Goal: Navigation & Orientation: Find specific page/section

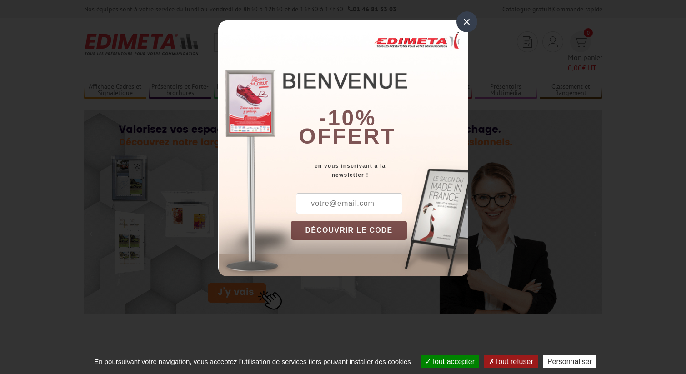
click at [468, 20] on div "×" at bounding box center [466, 21] width 21 height 21
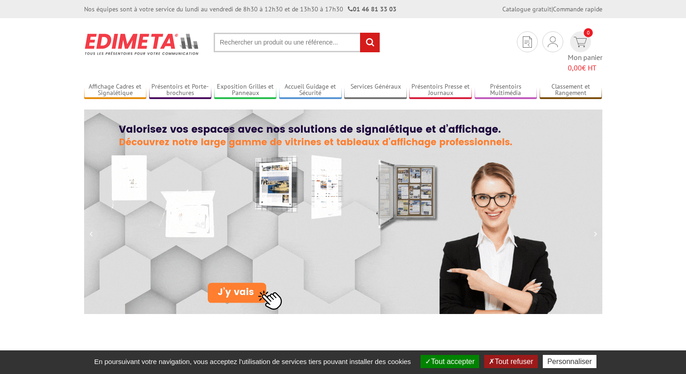
click at [442, 360] on button "Tout accepter" at bounding box center [449, 361] width 59 height 13
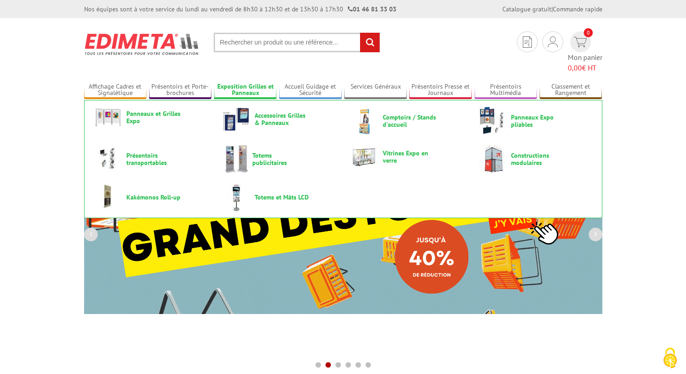
click at [236, 83] on link "Exposition Grilles et Panneaux" at bounding box center [245, 90] width 63 height 15
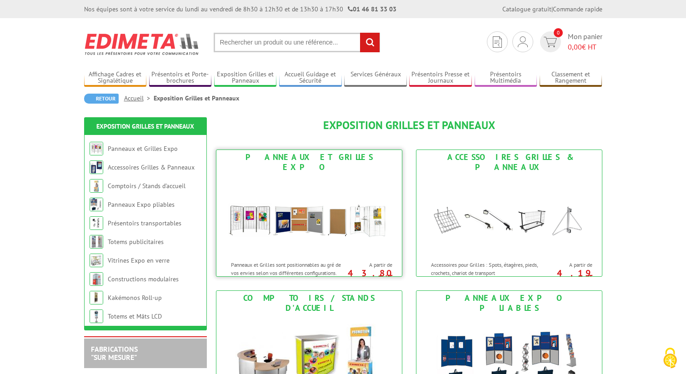
click at [292, 159] on div "Panneaux et Grilles Expo" at bounding box center [309, 162] width 181 height 20
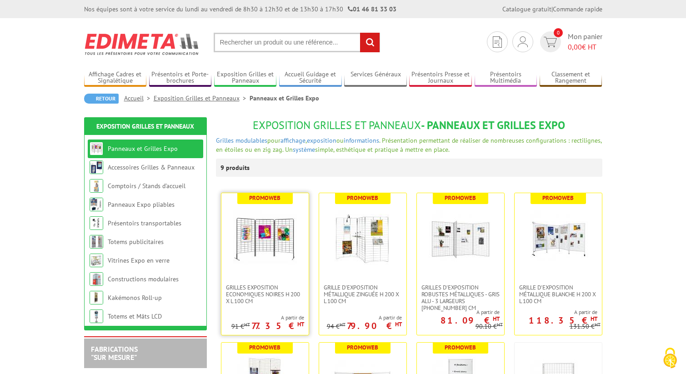
click at [260, 242] on img at bounding box center [265, 239] width 64 height 64
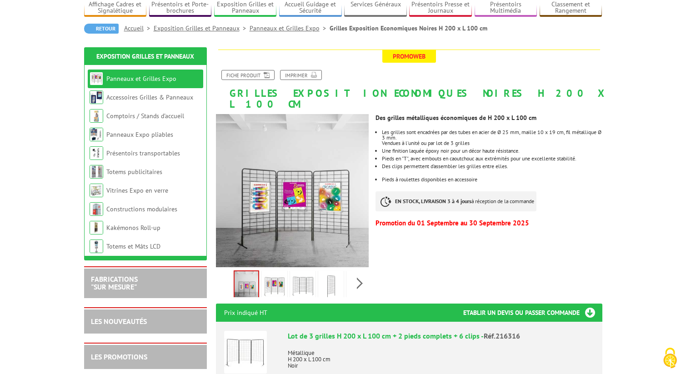
scroll to position [84, 0]
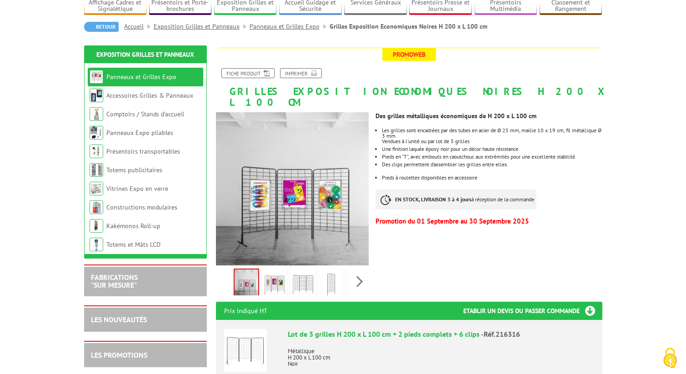
click at [271, 270] on img at bounding box center [275, 284] width 22 height 28
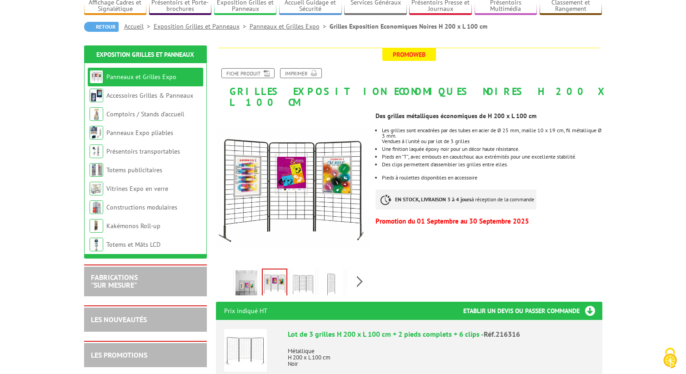
click at [301, 270] on img at bounding box center [303, 284] width 22 height 28
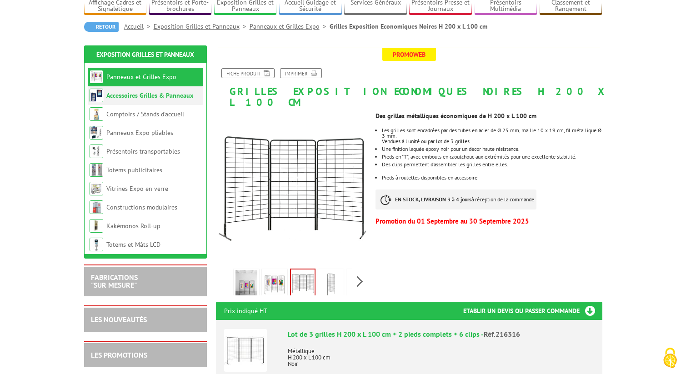
click at [159, 91] on link "Accessoires Grilles & Panneaux" at bounding box center [149, 95] width 87 height 8
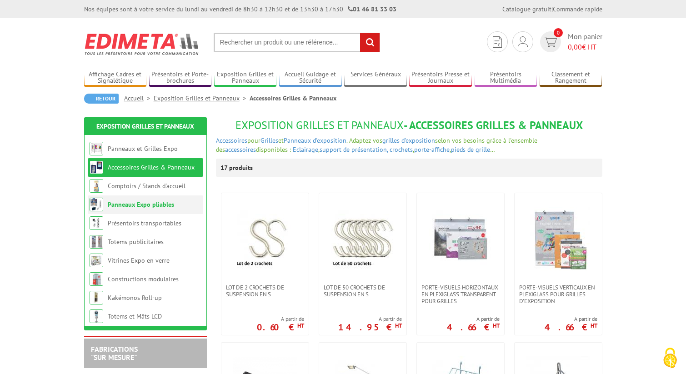
click at [144, 202] on link "Panneaux Expo pliables" at bounding box center [141, 204] width 66 height 8
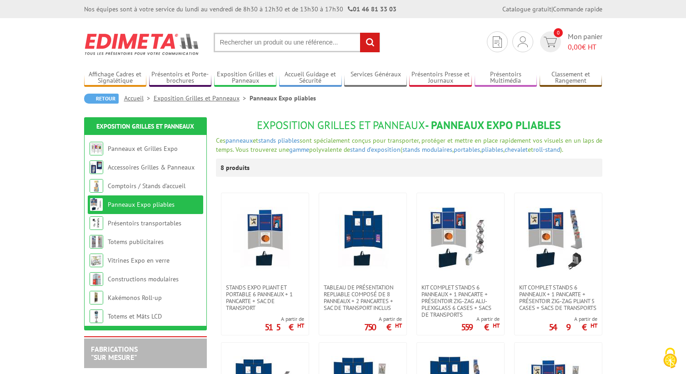
click at [158, 45] on img at bounding box center [142, 44] width 116 height 34
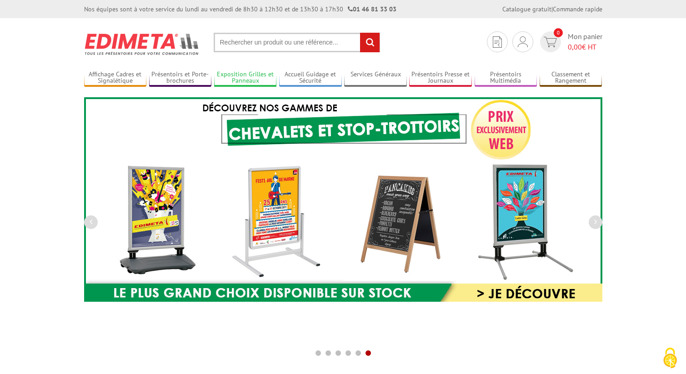
click at [249, 76] on link "Exposition Grilles et Panneaux" at bounding box center [245, 77] width 63 height 15
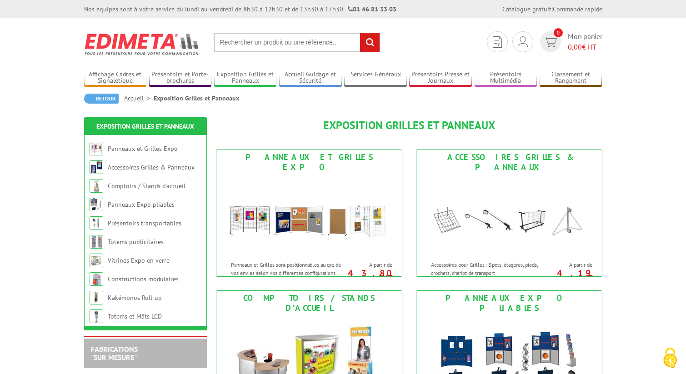
click at [130, 44] on img at bounding box center [142, 44] width 116 height 34
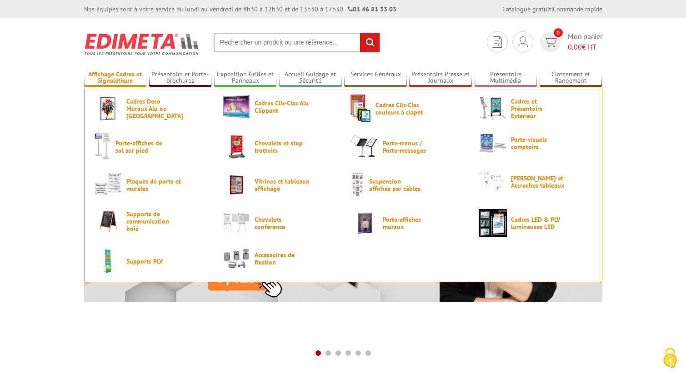
click at [119, 77] on link "Affichage Cadres et Signalétique" at bounding box center [115, 77] width 63 height 15
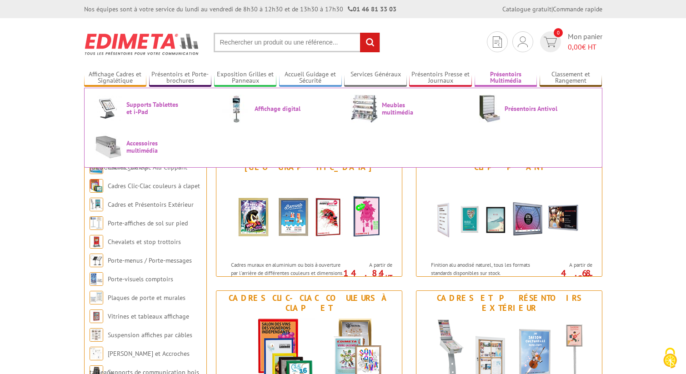
click at [500, 76] on link "Présentoirs Multimédia" at bounding box center [506, 77] width 63 height 15
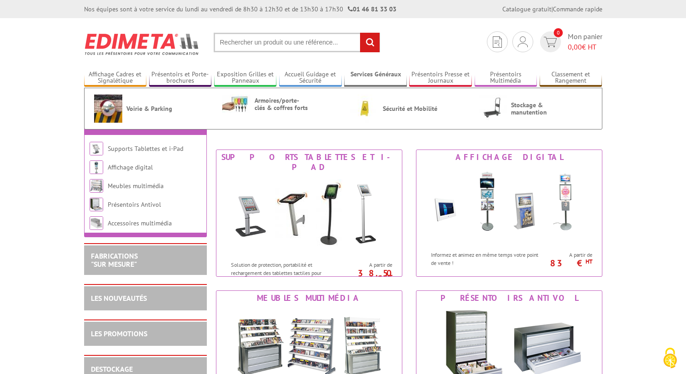
click at [379, 75] on link "Services Généraux" at bounding box center [375, 77] width 63 height 15
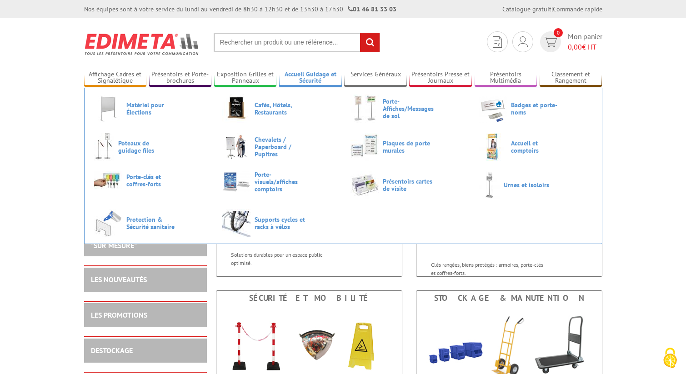
click at [307, 79] on link "Accueil Guidage et Sécurité" at bounding box center [310, 77] width 63 height 15
